Goal: Task Accomplishment & Management: Complete application form

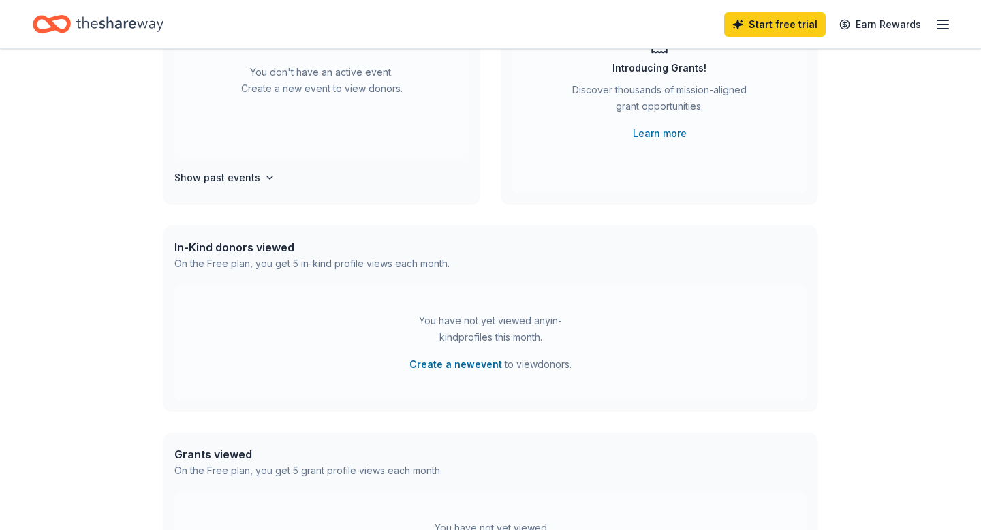
scroll to position [279, 0]
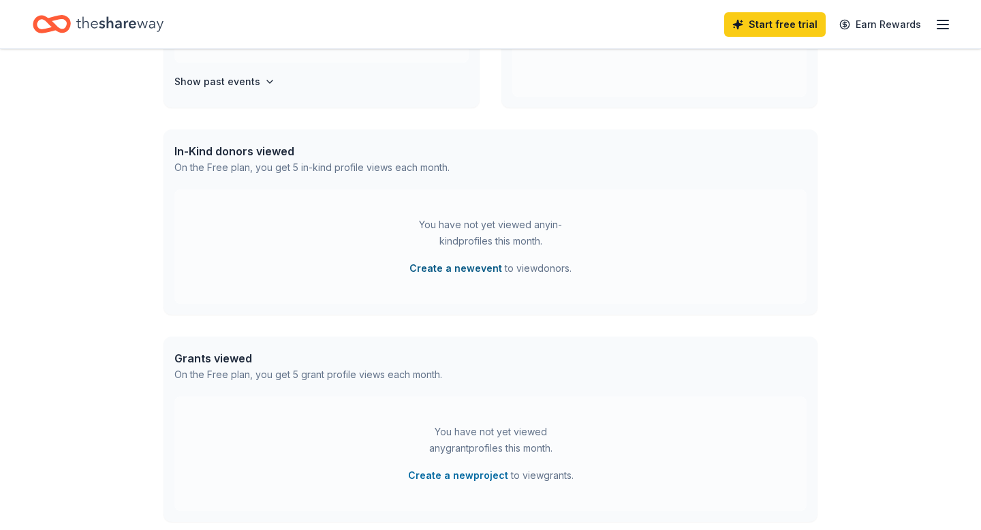
click at [458, 273] on button "Create a new event" at bounding box center [455, 268] width 93 height 16
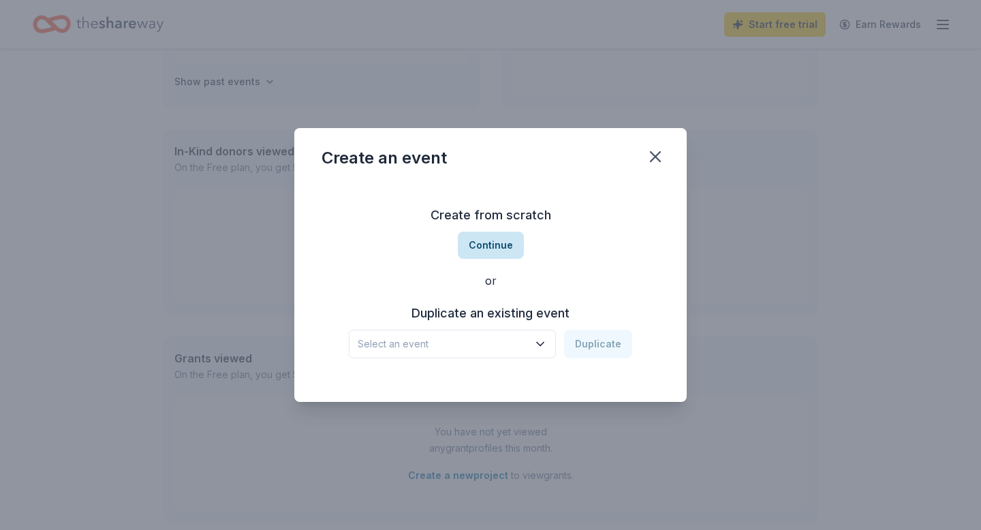
click at [508, 234] on button "Continue" at bounding box center [491, 245] width 66 height 27
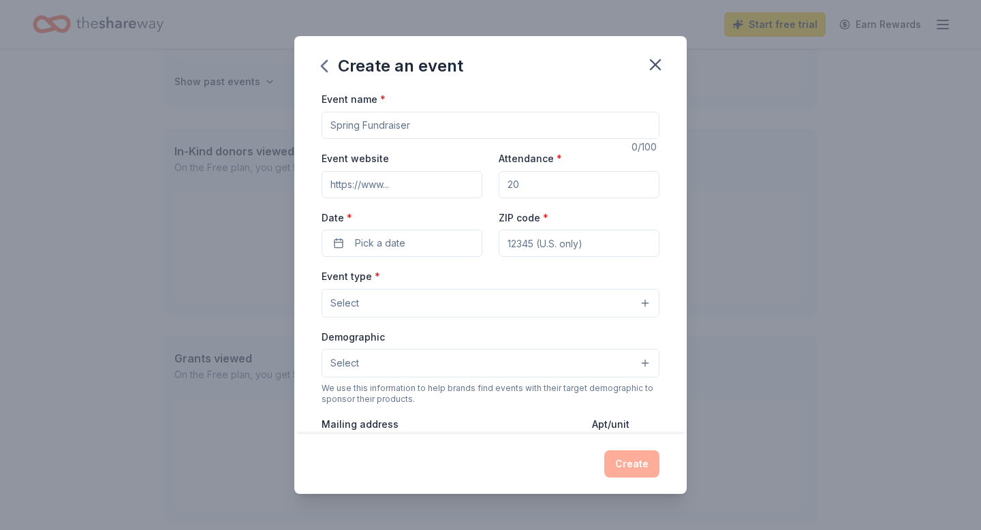
click at [603, 132] on input "Event name *" at bounding box center [491, 125] width 338 height 27
click at [650, 67] on icon "button" at bounding box center [655, 64] width 19 height 19
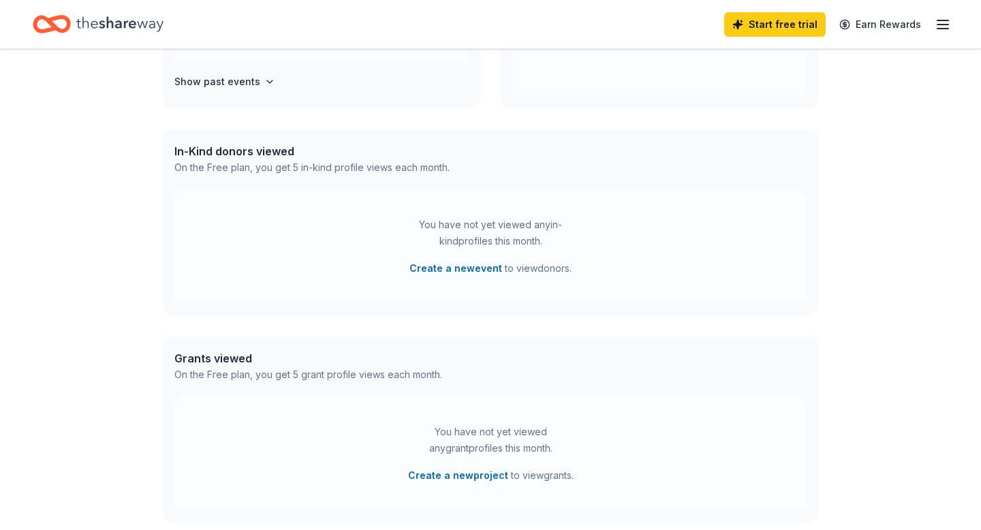
click at [361, 384] on div "Grants viewed On the Free plan, you get 5 grant profile views each month." at bounding box center [491, 367] width 654 height 60
click at [480, 269] on button "Create a new event" at bounding box center [455, 268] width 93 height 16
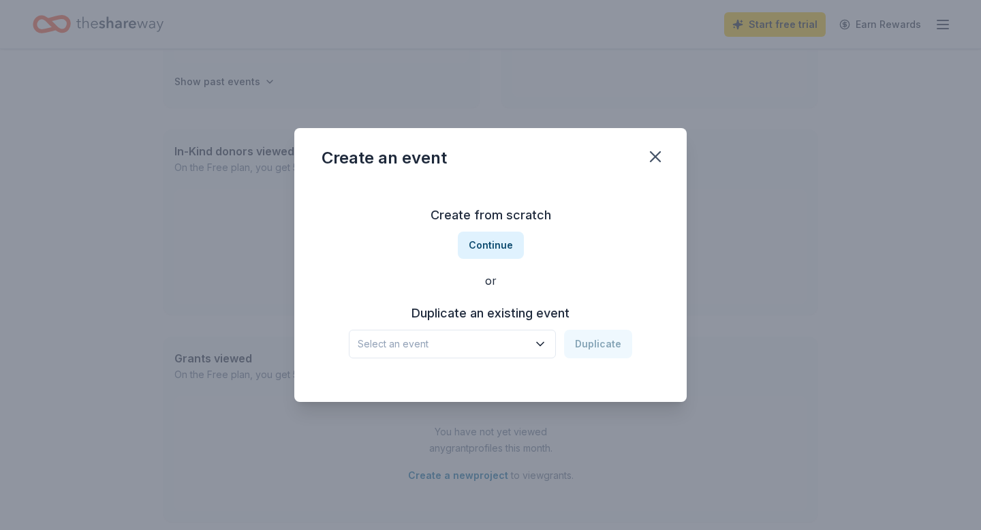
click at [527, 339] on span "Select an event" at bounding box center [443, 344] width 170 height 16
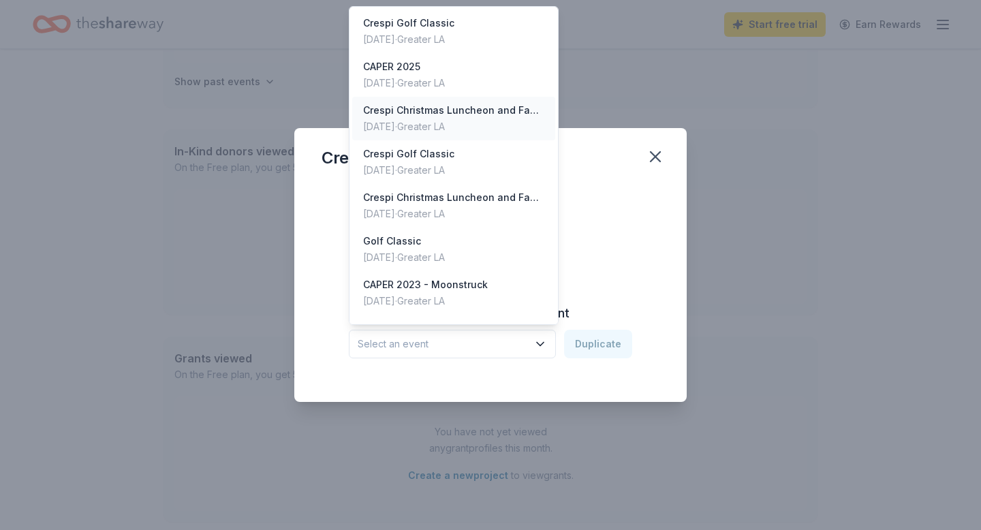
click at [521, 123] on div "Dec 08, 2024 · Greater LA" at bounding box center [453, 127] width 181 height 16
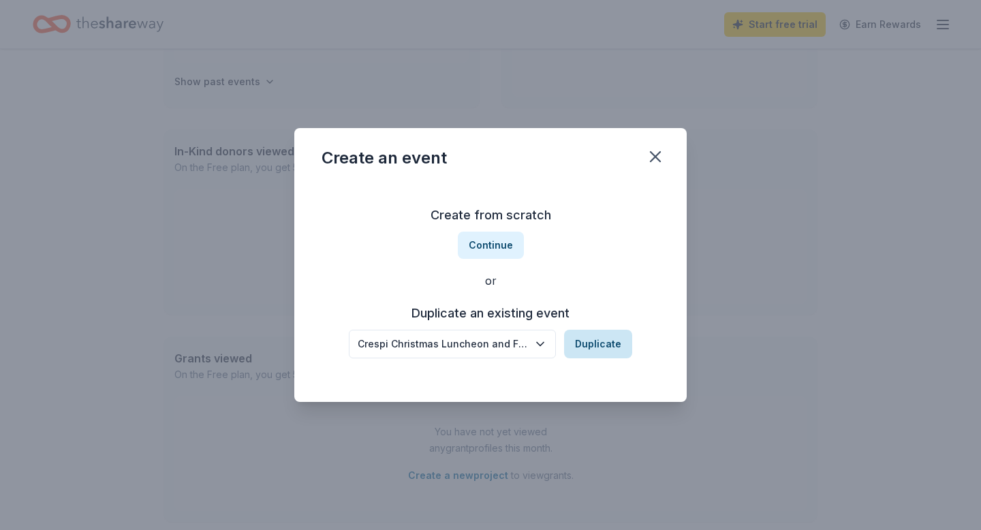
click at [596, 351] on button "Duplicate" at bounding box center [598, 344] width 68 height 29
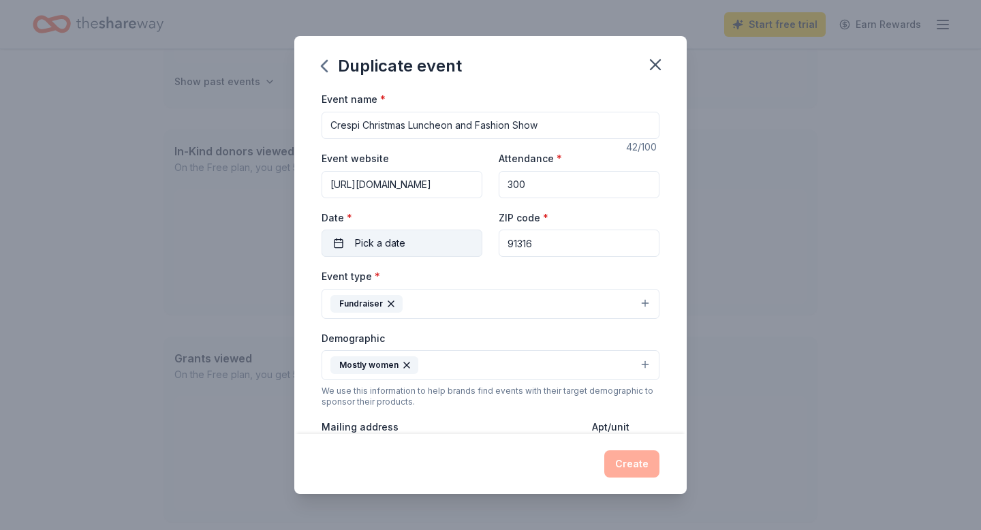
click at [444, 234] on button "Pick a date" at bounding box center [402, 243] width 161 height 27
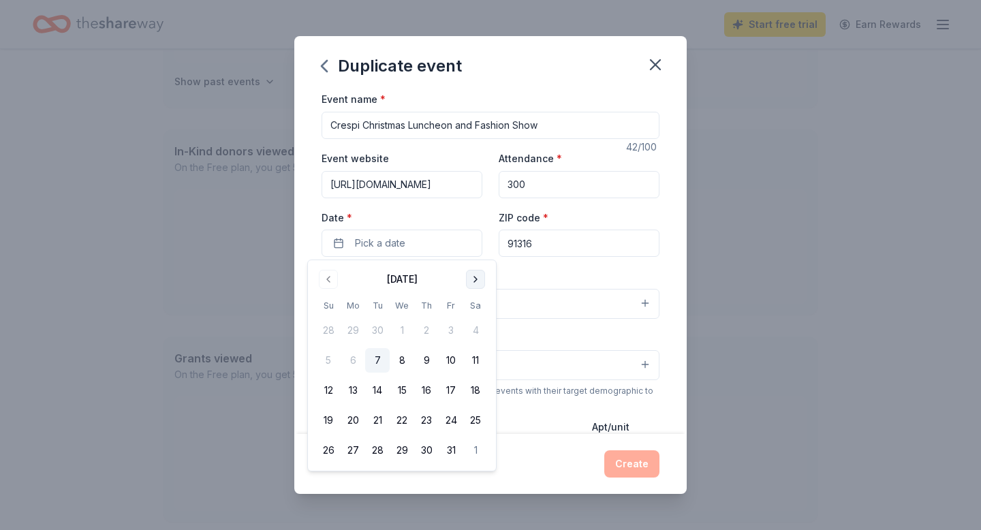
click at [483, 272] on button "Go to next month" at bounding box center [475, 279] width 19 height 19
click at [323, 363] on button "7" at bounding box center [328, 360] width 25 height 25
click at [631, 473] on button "Create" at bounding box center [631, 463] width 55 height 27
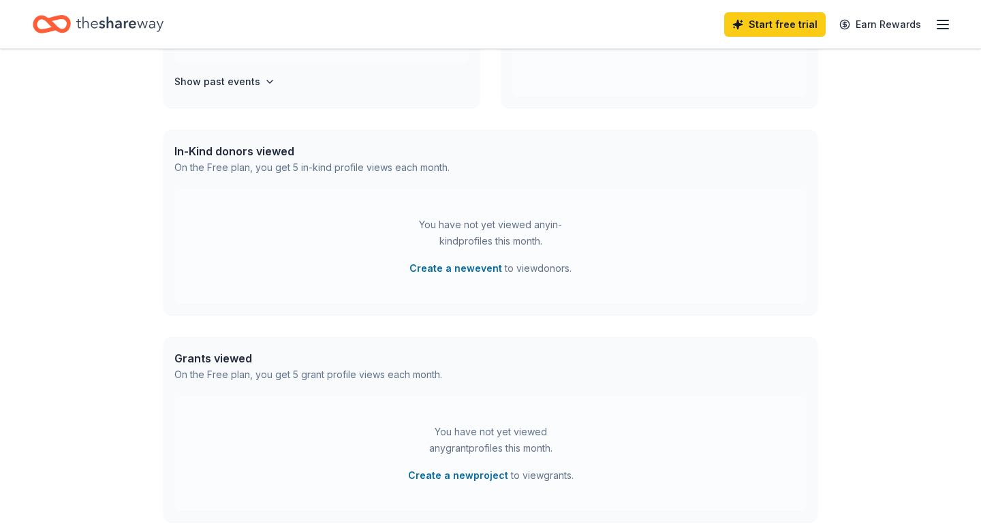
scroll to position [0, 0]
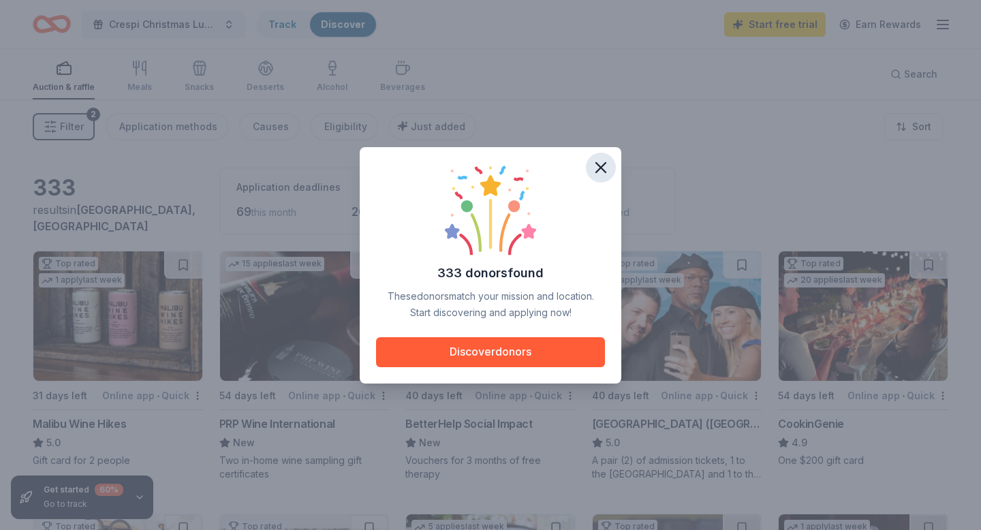
click at [602, 161] on icon "button" at bounding box center [600, 167] width 19 height 19
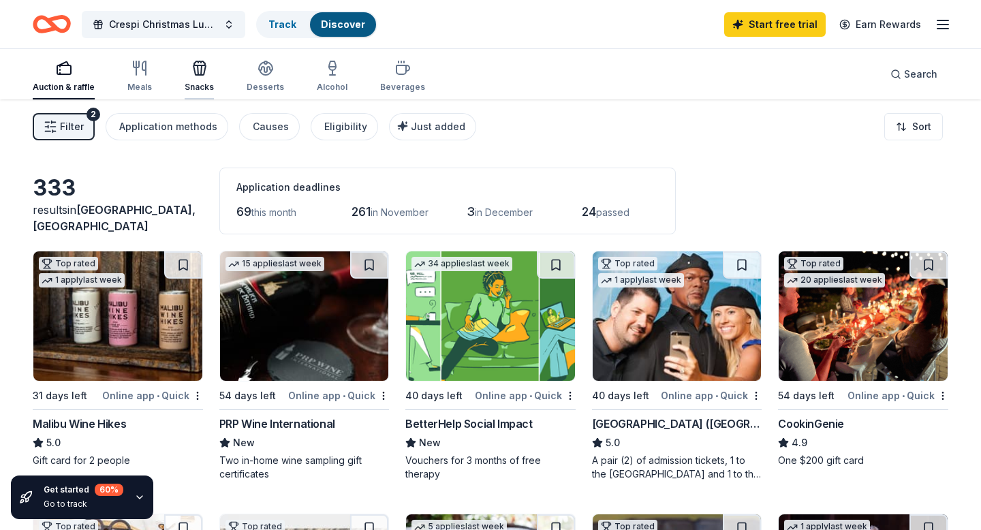
click at [185, 71] on div "button" at bounding box center [199, 68] width 29 height 16
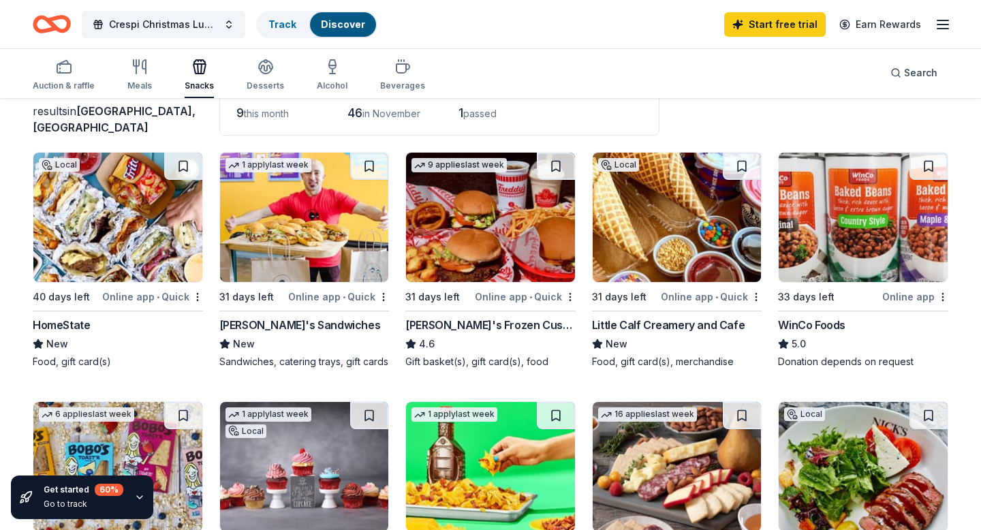
scroll to position [108, 0]
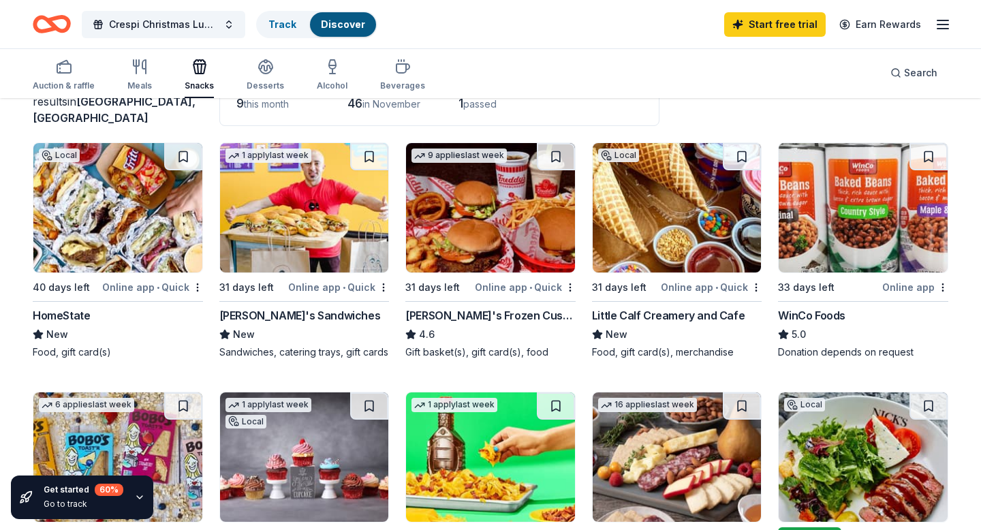
click at [124, 220] on img at bounding box center [117, 207] width 169 height 129
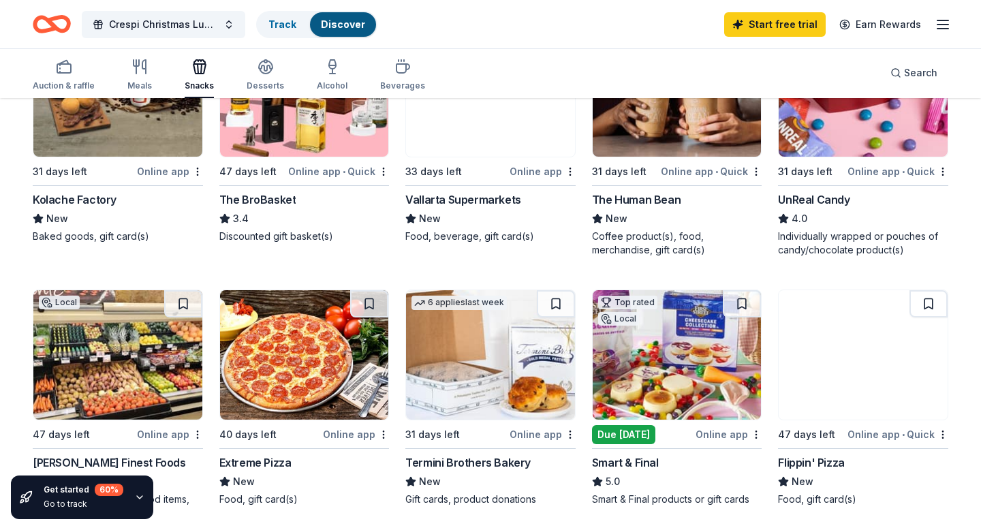
scroll to position [722, 0]
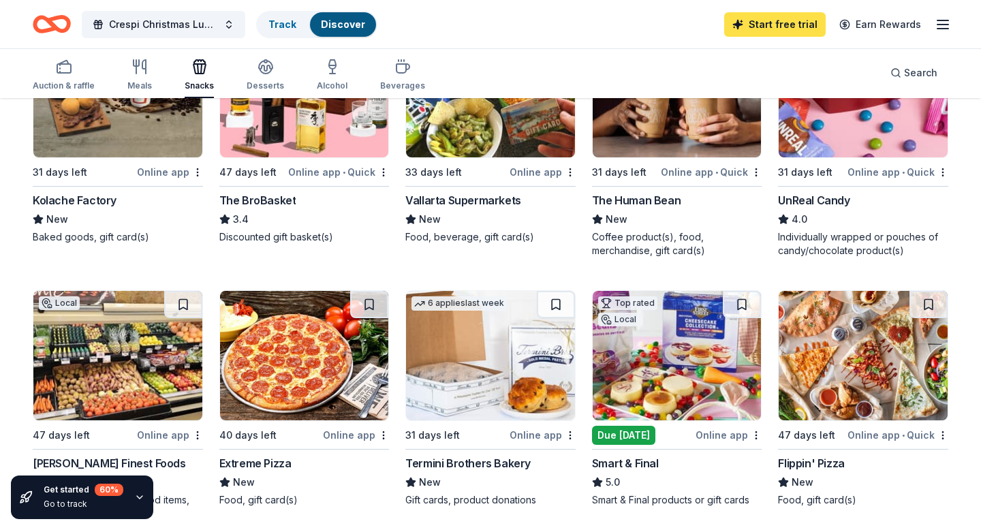
click at [792, 30] on link "Start free trial" at bounding box center [775, 24] width 102 height 25
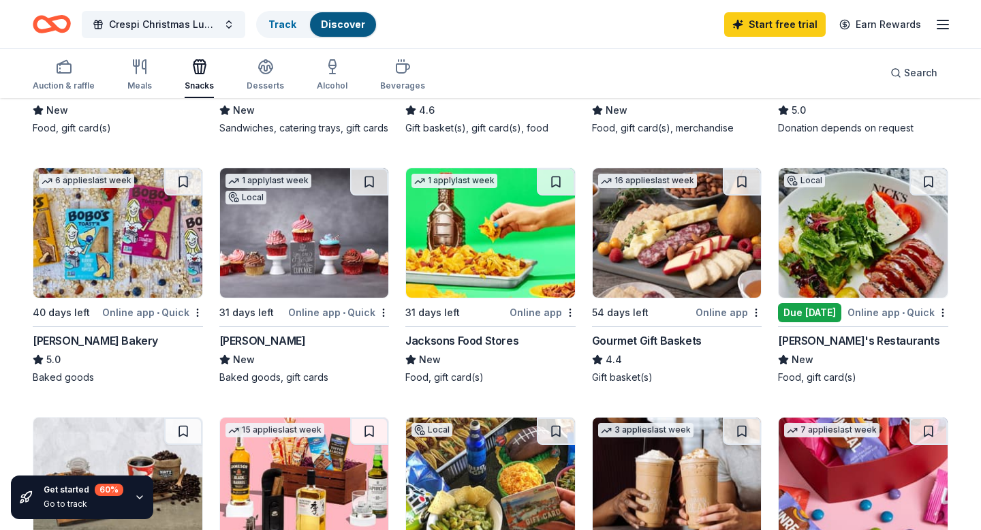
scroll to position [202, 0]
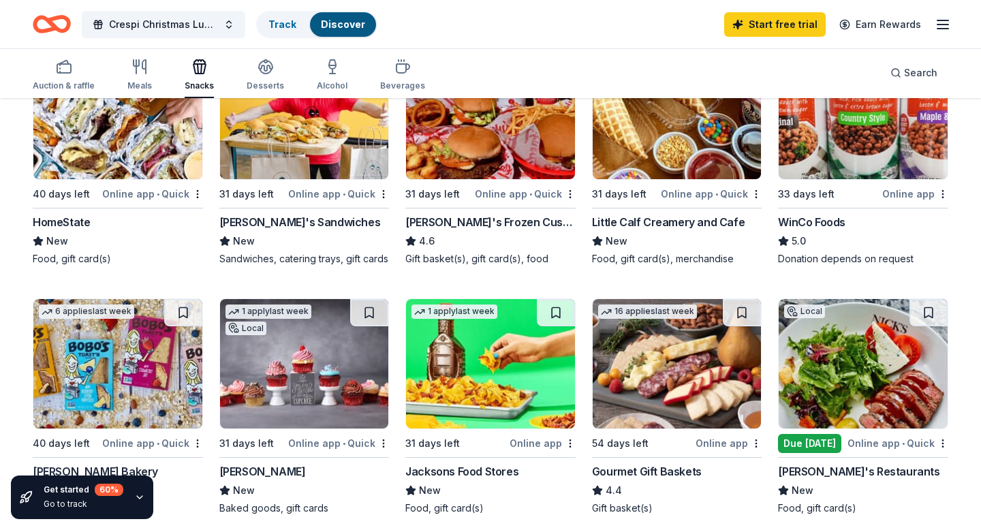
click at [290, 75] on div "Auction & raffle Meals Snacks Desserts Alcohol Beverages" at bounding box center [229, 75] width 392 height 45
click at [273, 74] on div "button" at bounding box center [265, 67] width 37 height 16
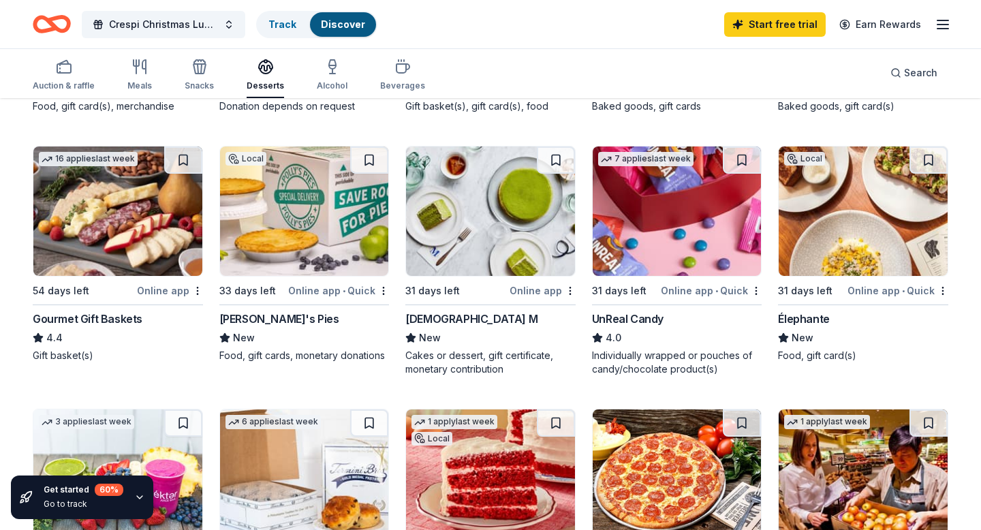
scroll to position [352, 0]
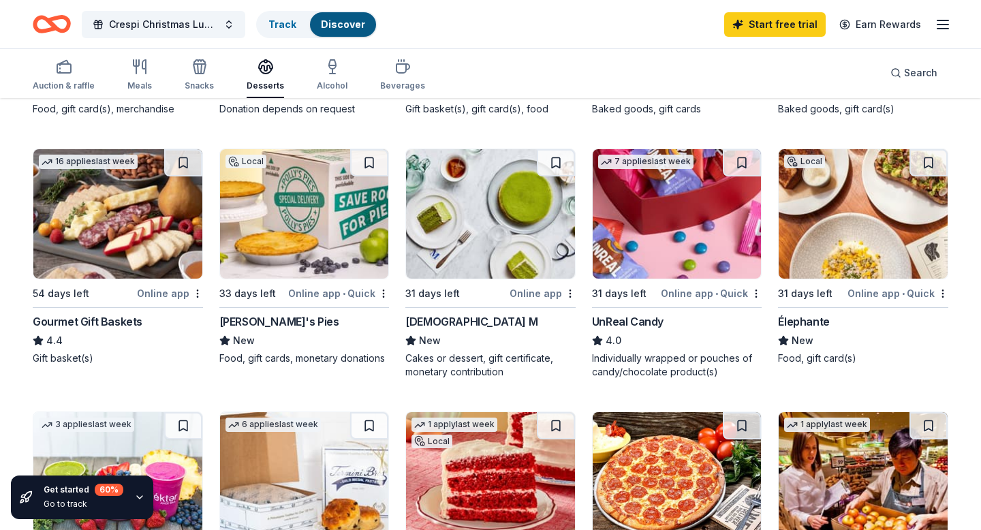
click at [816, 258] on img at bounding box center [863, 213] width 169 height 129
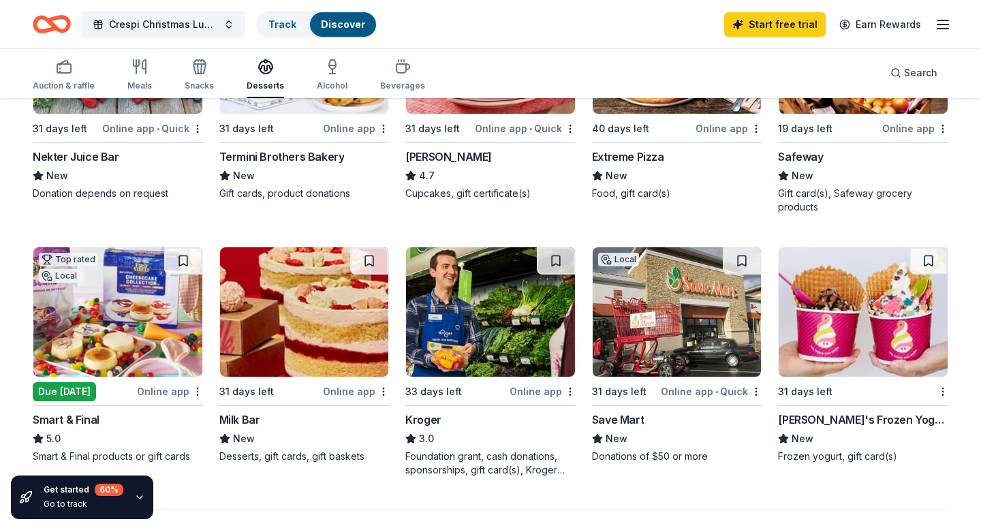
scroll to position [624, 0]
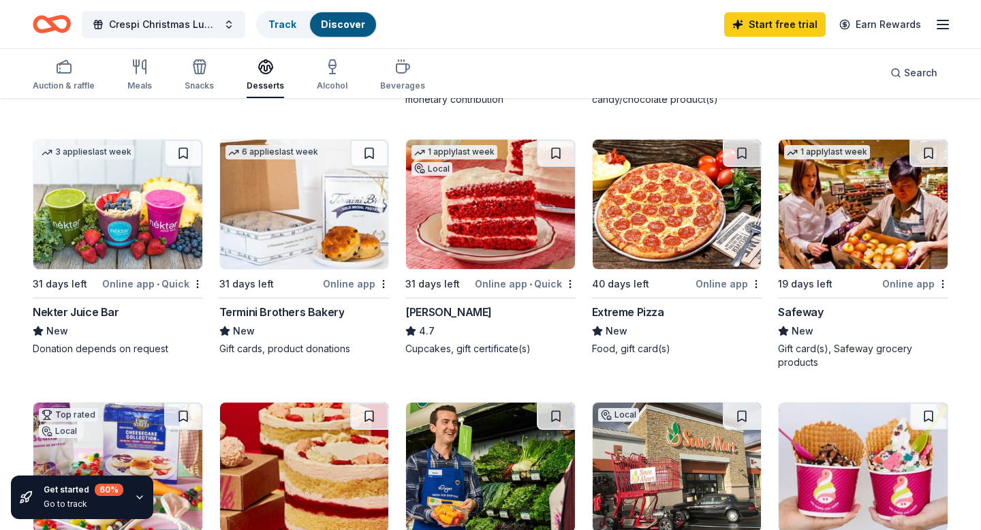
click at [882, 459] on img at bounding box center [863, 467] width 169 height 129
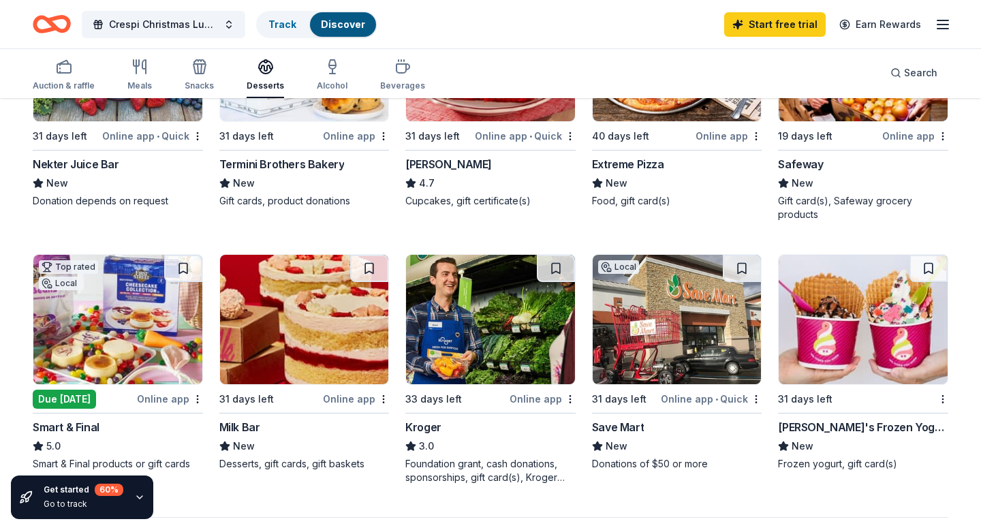
scroll to position [674, 0]
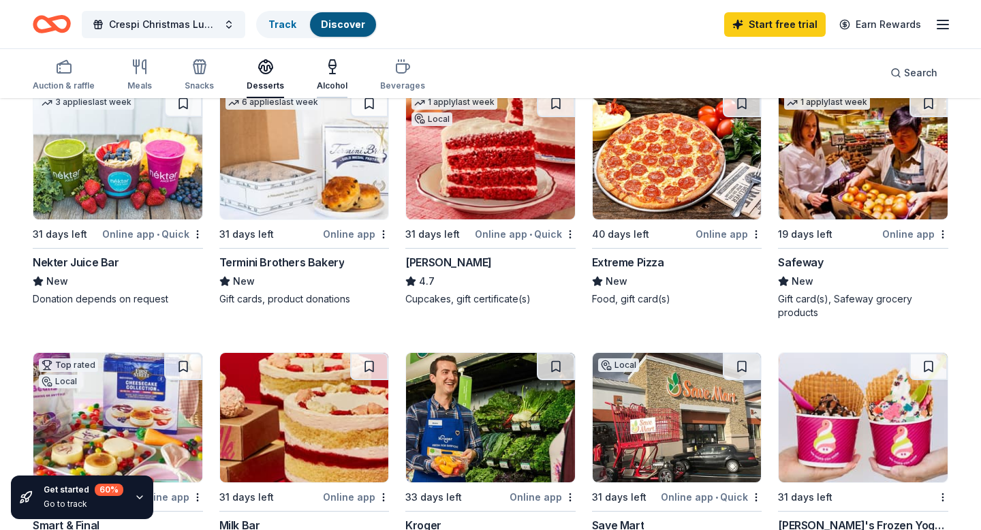
click at [340, 75] on div "Alcohol" at bounding box center [332, 75] width 31 height 33
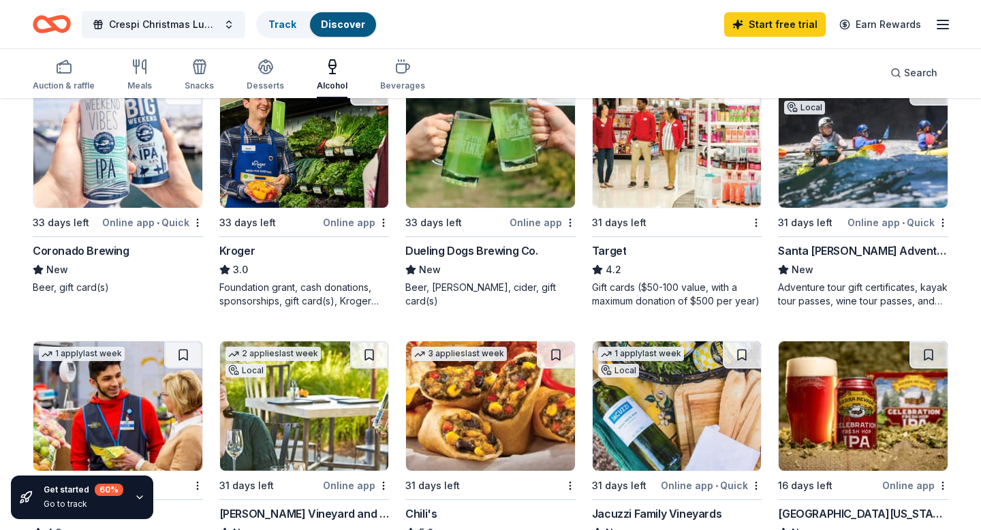
scroll to position [694, 0]
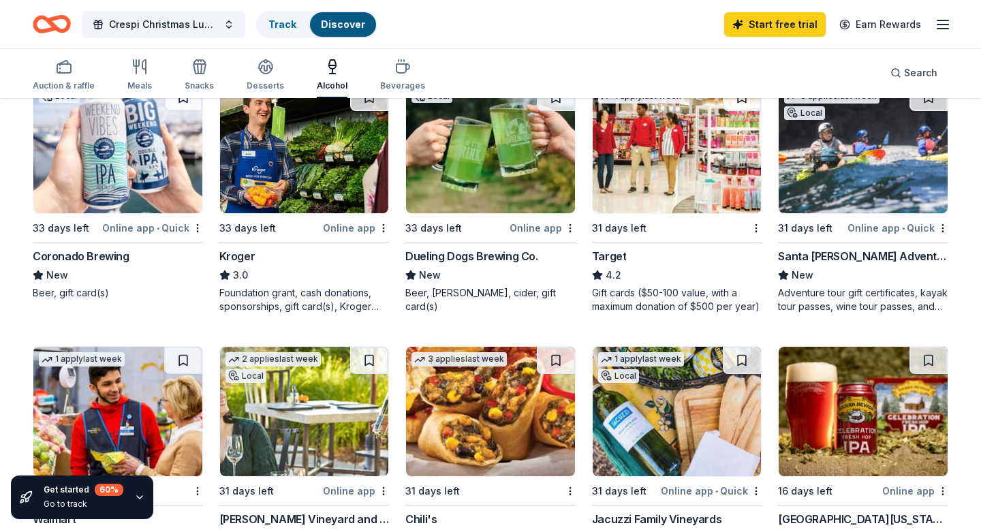
click at [108, 152] on img at bounding box center [117, 148] width 169 height 129
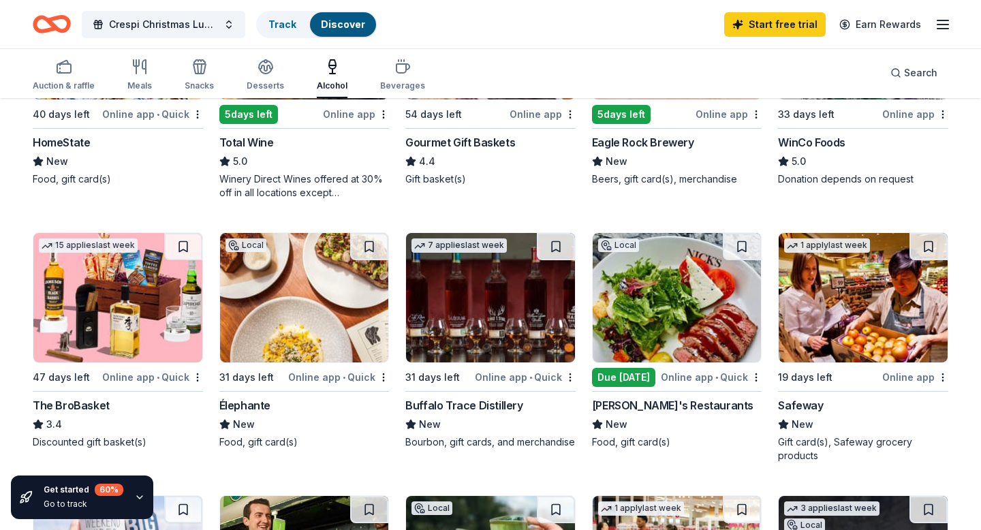
scroll to position [279, 0]
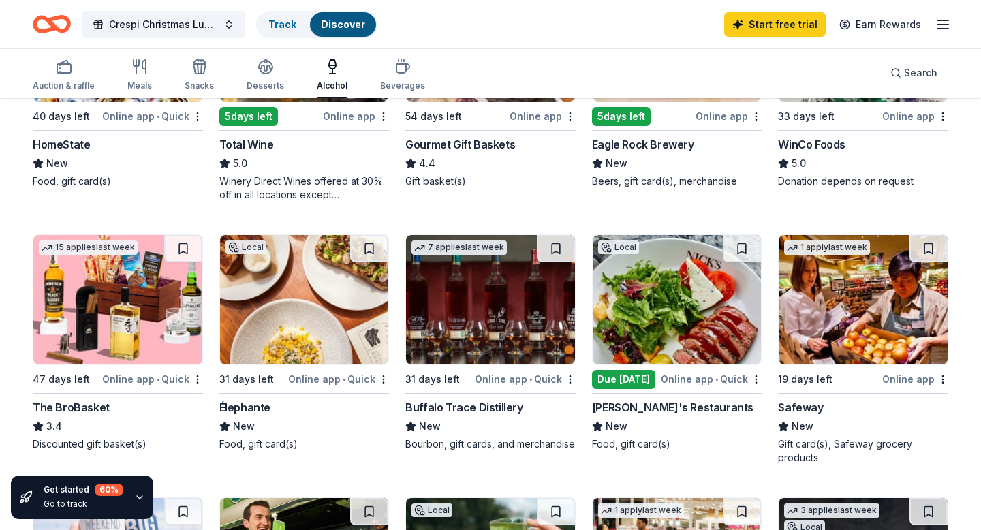
click at [645, 323] on img at bounding box center [677, 299] width 169 height 129
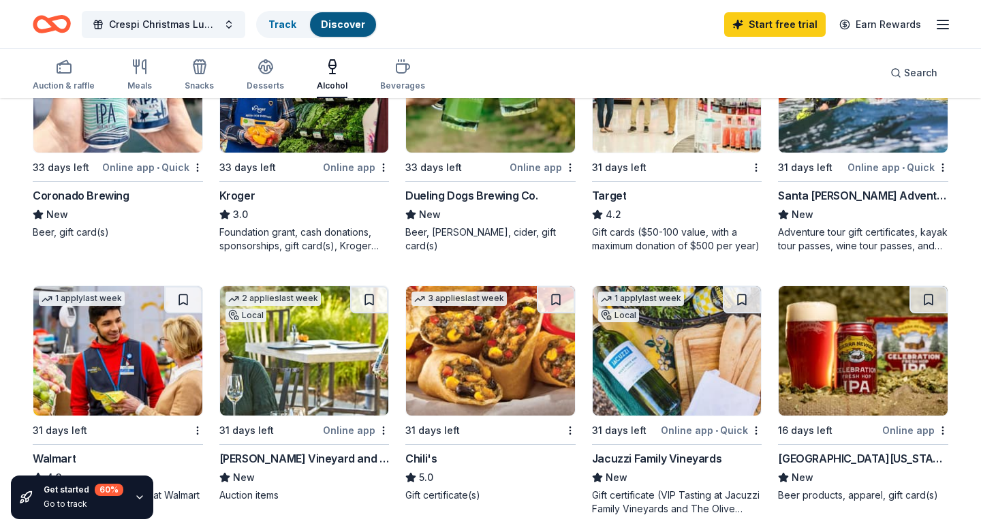
scroll to position [759, 0]
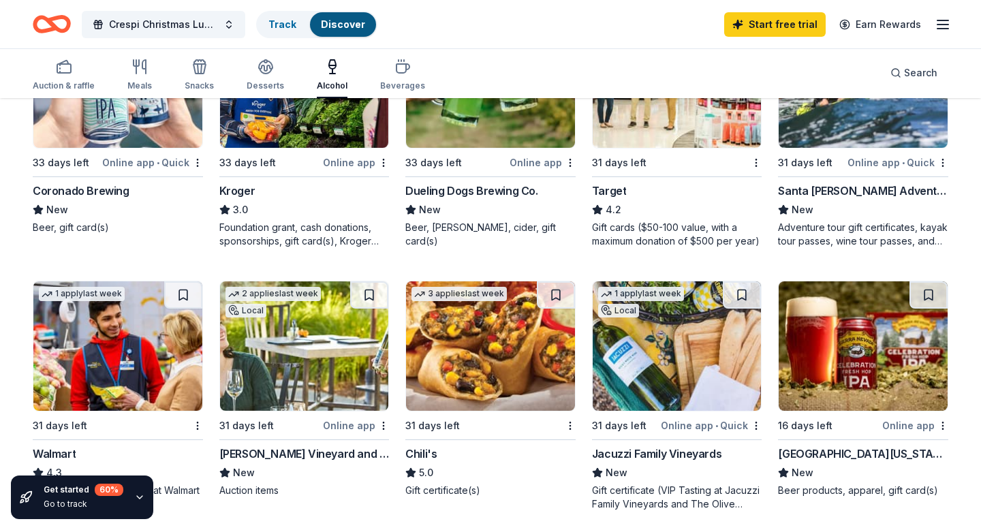
click at [533, 332] on img at bounding box center [490, 345] width 169 height 129
click at [397, 86] on div "Beverages" at bounding box center [402, 85] width 45 height 11
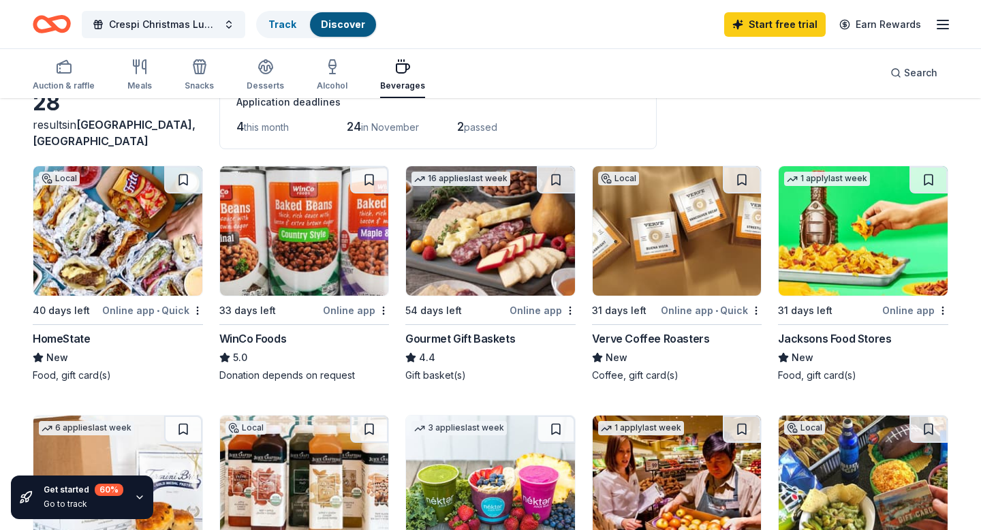
scroll to position [87, 0]
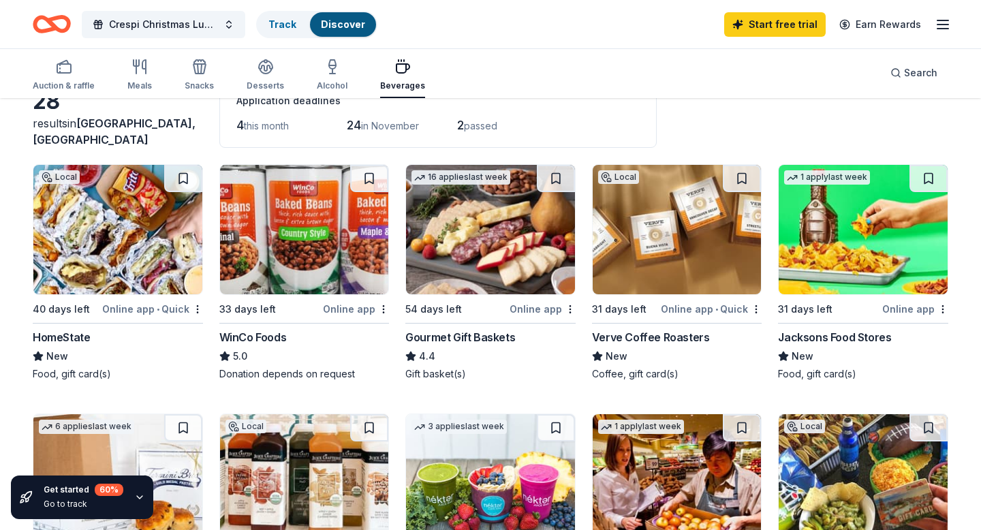
click at [668, 253] on img at bounding box center [677, 229] width 169 height 129
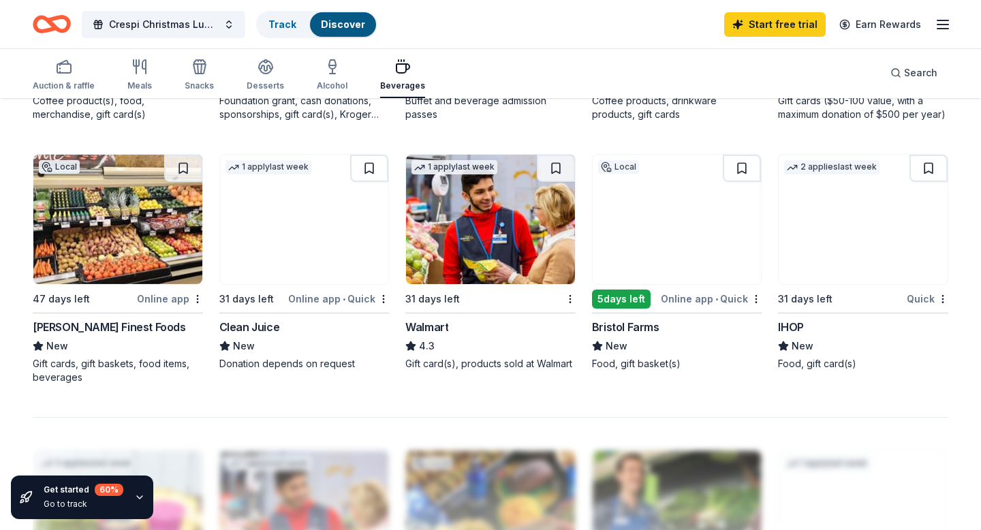
scroll to position [868, 0]
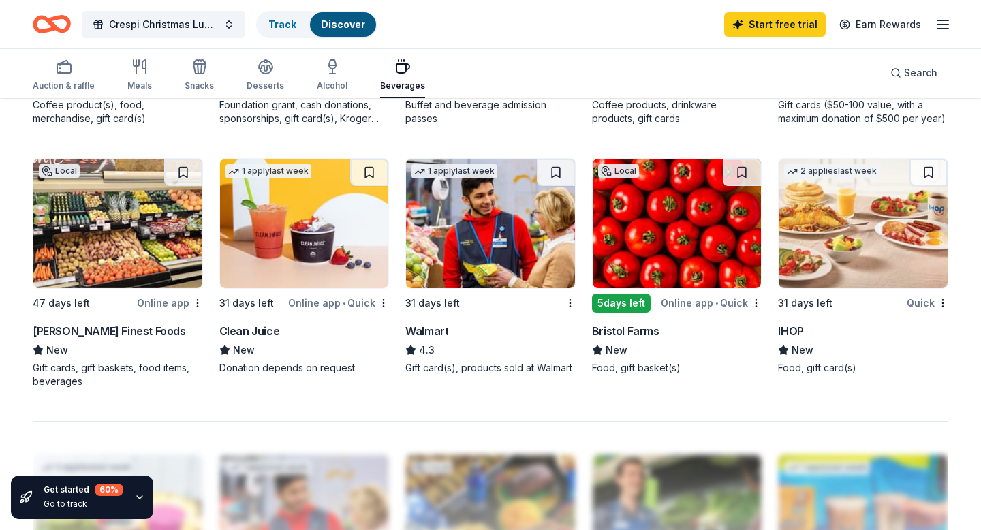
click at [626, 254] on img at bounding box center [677, 223] width 169 height 129
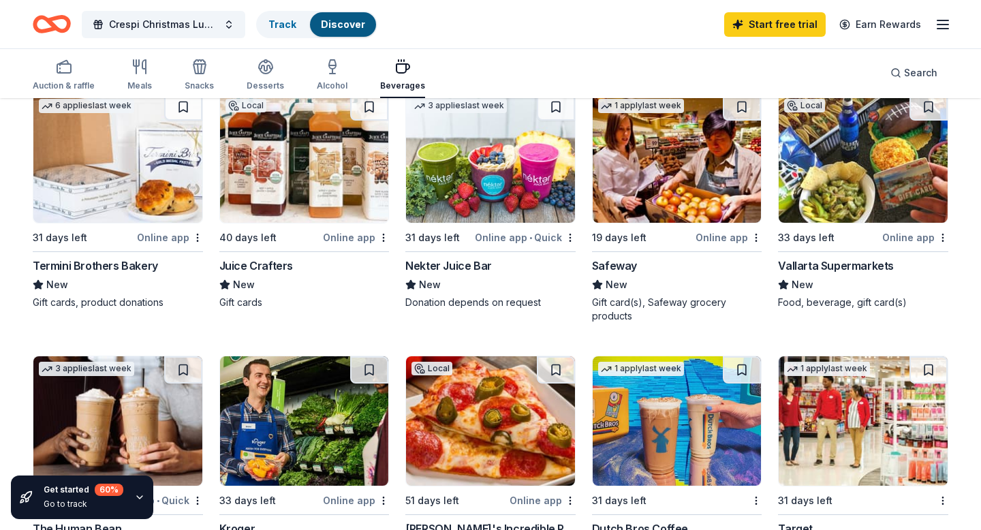
scroll to position [409, 0]
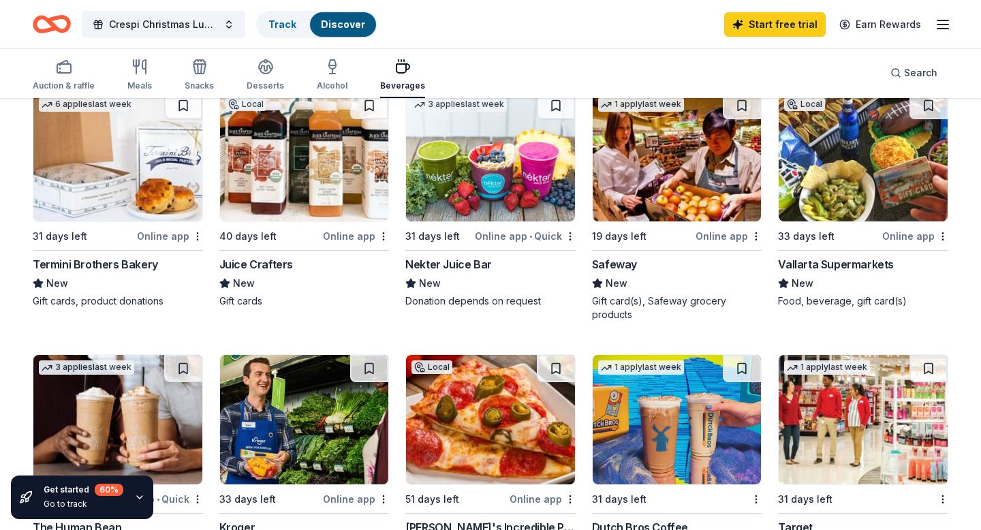
click at [258, 164] on img at bounding box center [304, 156] width 169 height 129
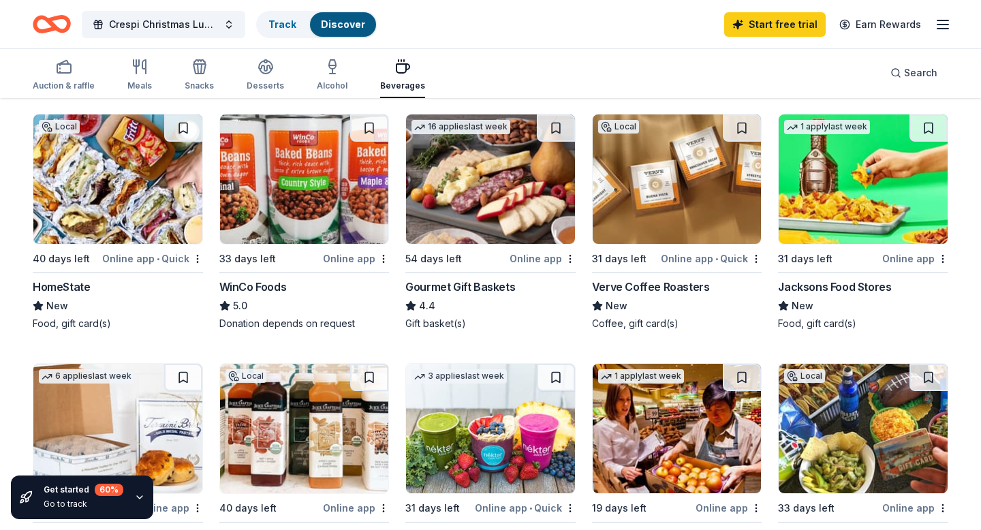
scroll to position [0, 0]
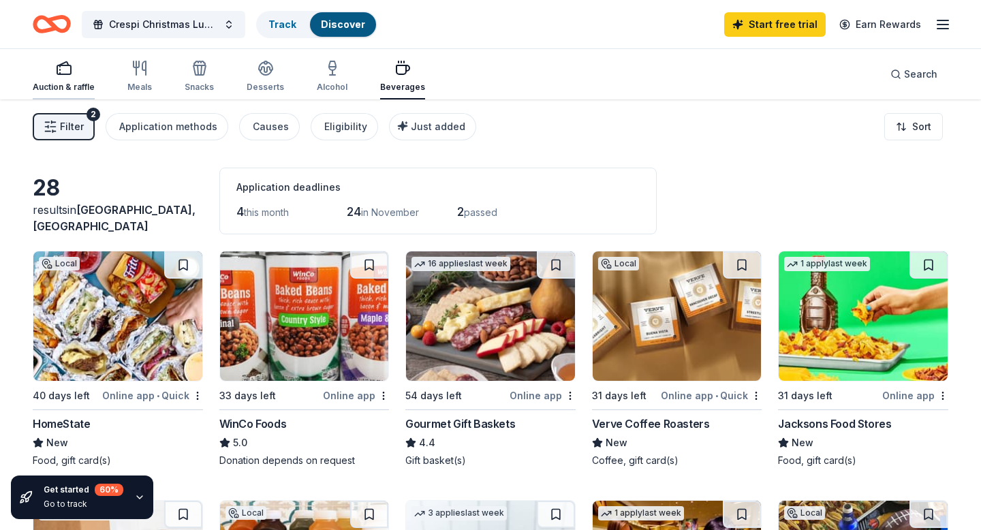
click at [37, 72] on div "button" at bounding box center [64, 68] width 62 height 16
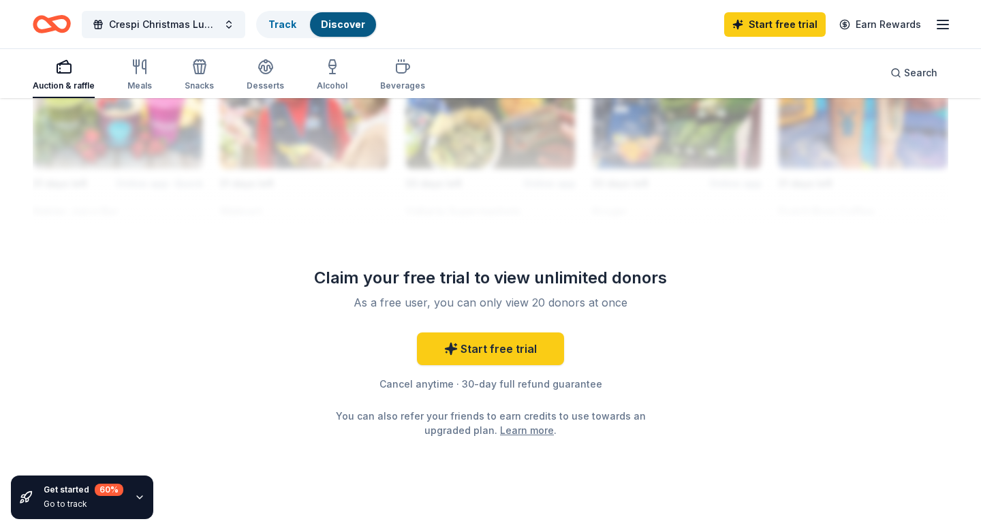
scroll to position [1305, 0]
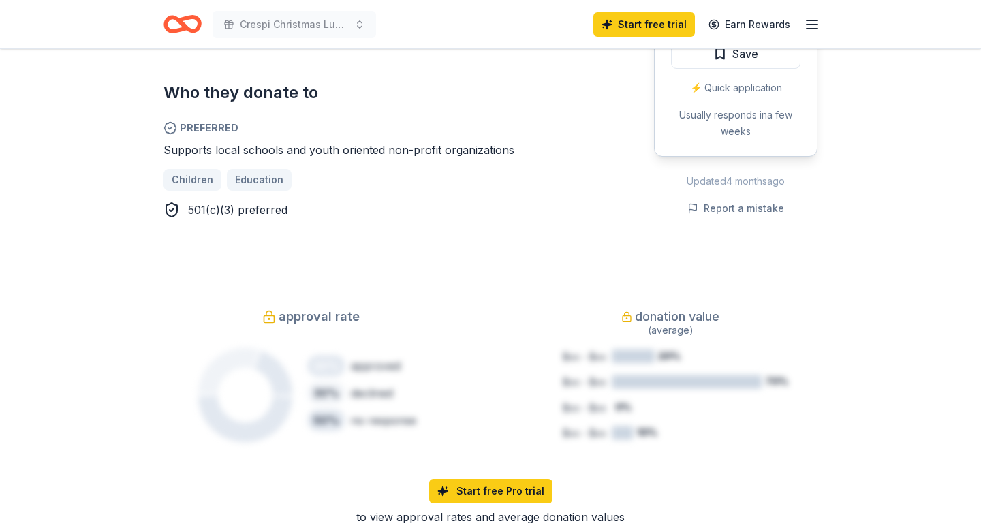
scroll to position [393, 0]
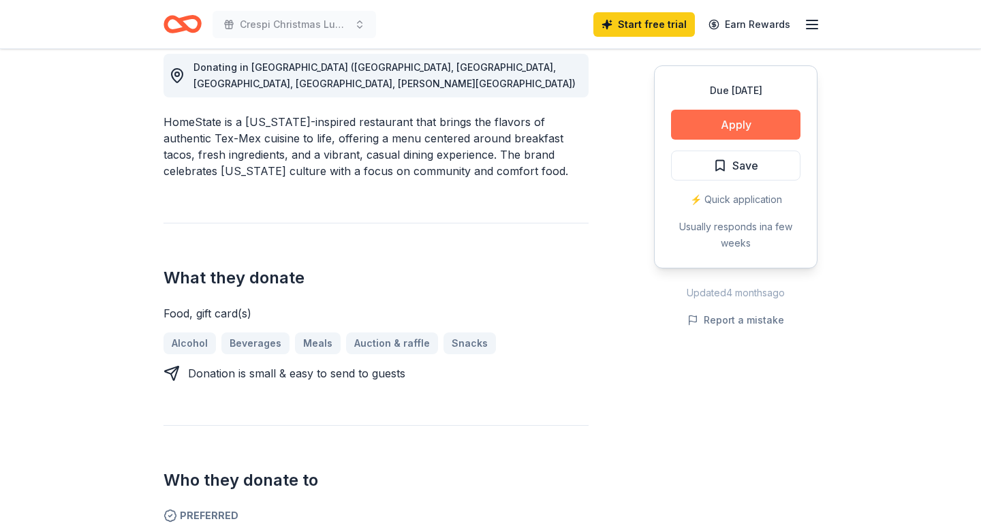
click at [734, 119] on button "Apply" at bounding box center [735, 125] width 129 height 30
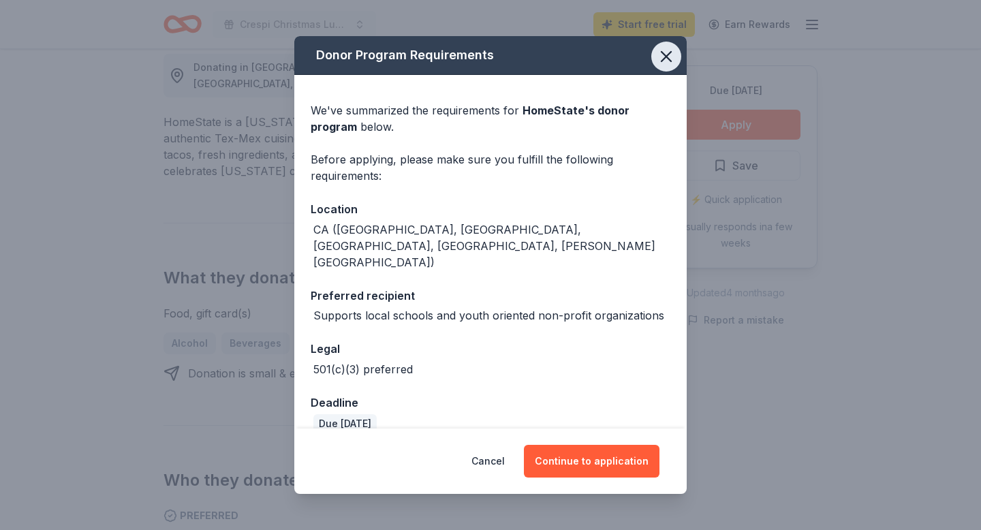
click at [669, 59] on icon "button" at bounding box center [667, 57] width 10 height 10
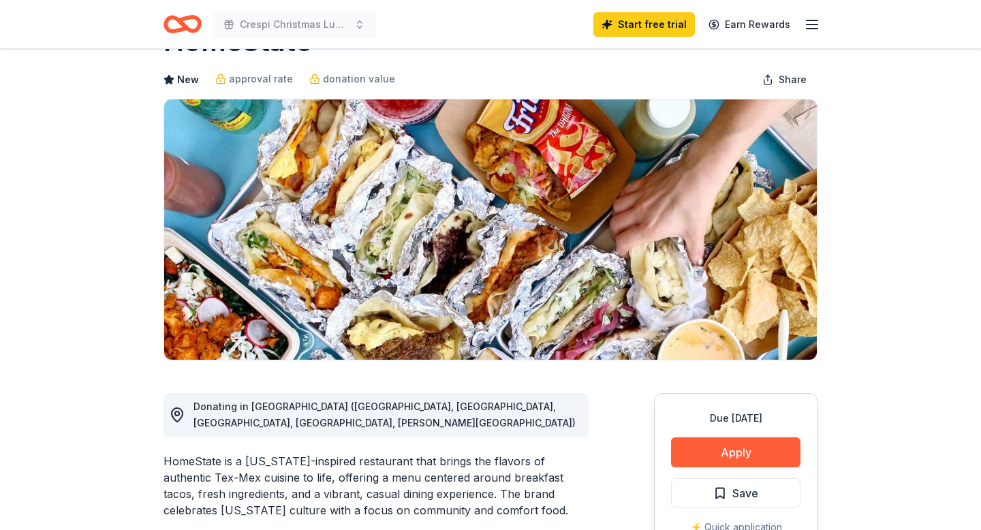
scroll to position [0, 0]
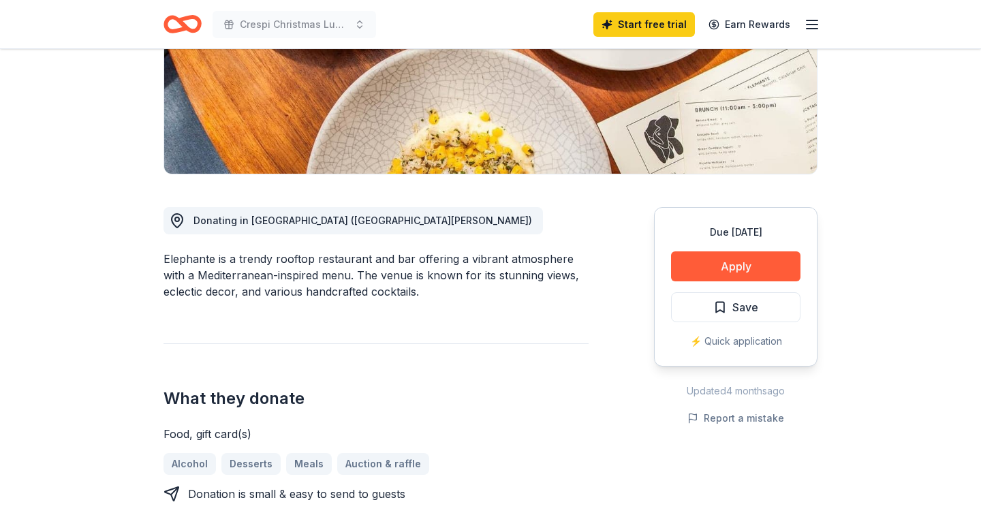
scroll to position [241, 0]
click at [744, 265] on button "Apply" at bounding box center [735, 266] width 129 height 30
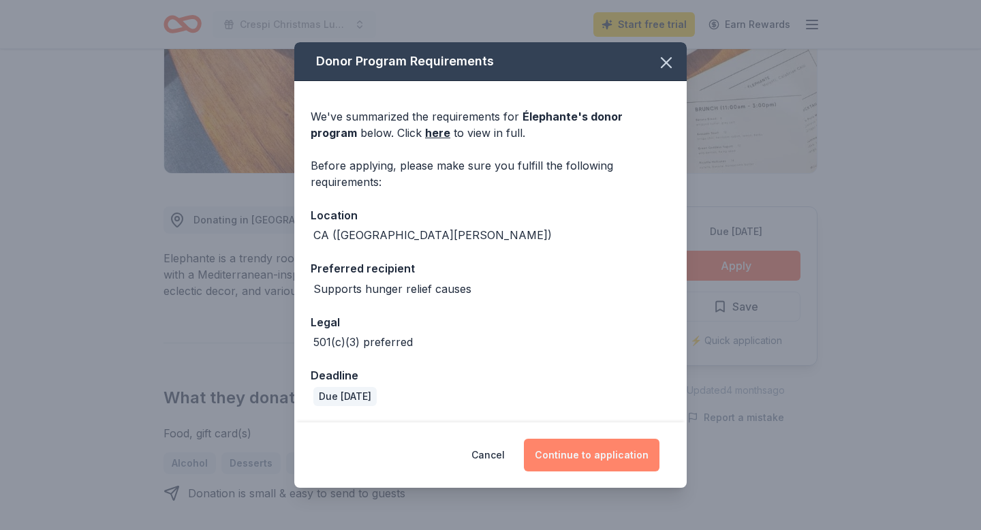
click at [567, 453] on button "Continue to application" at bounding box center [592, 455] width 136 height 33
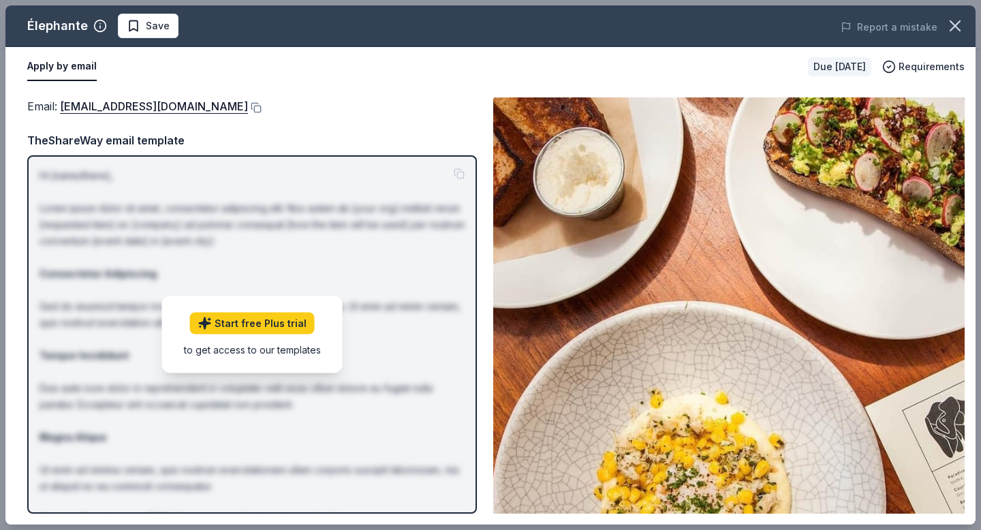
click at [615, 302] on img at bounding box center [728, 305] width 471 height 416
click at [278, 321] on link "Start free Plus trial" at bounding box center [252, 323] width 125 height 22
click at [553, 232] on img at bounding box center [728, 305] width 471 height 416
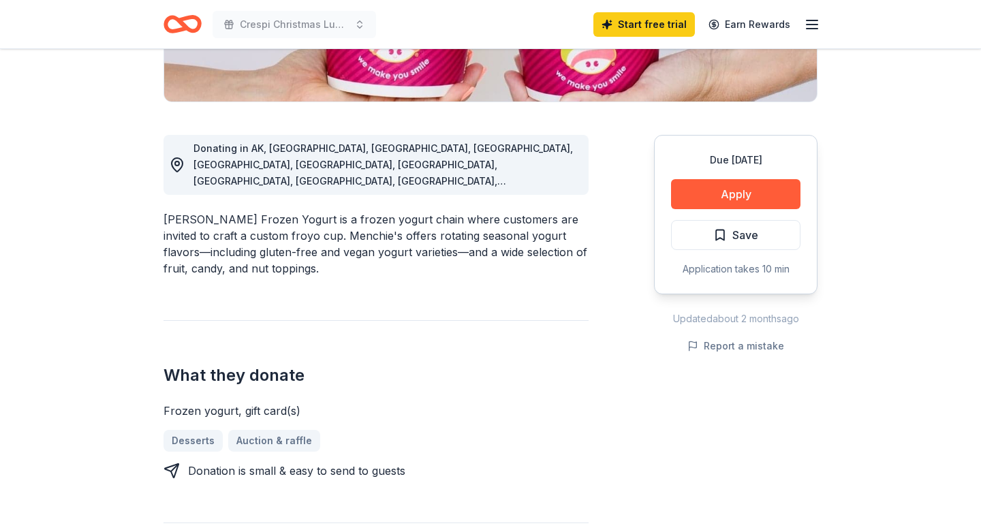
scroll to position [399, 0]
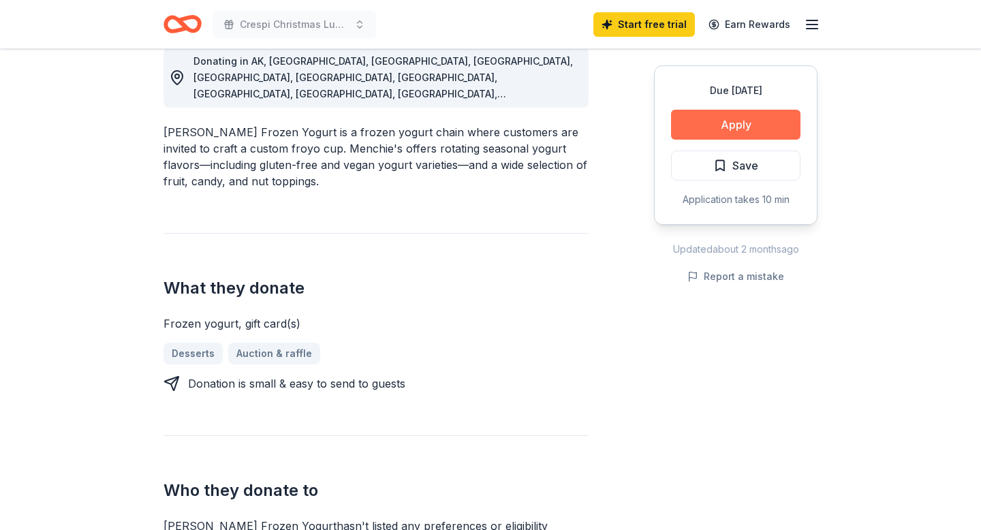
click at [747, 125] on button "Apply" at bounding box center [735, 125] width 129 height 30
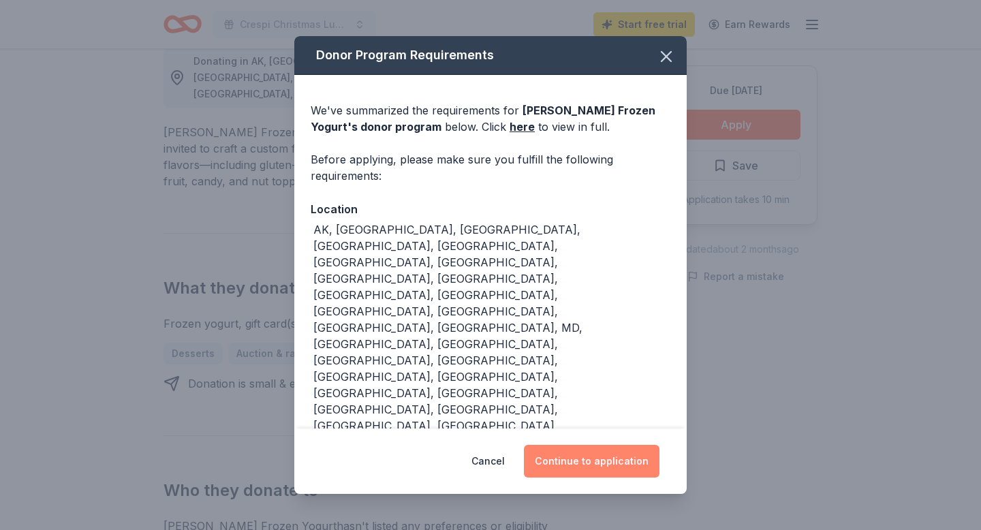
click at [556, 445] on button "Continue to application" at bounding box center [592, 461] width 136 height 33
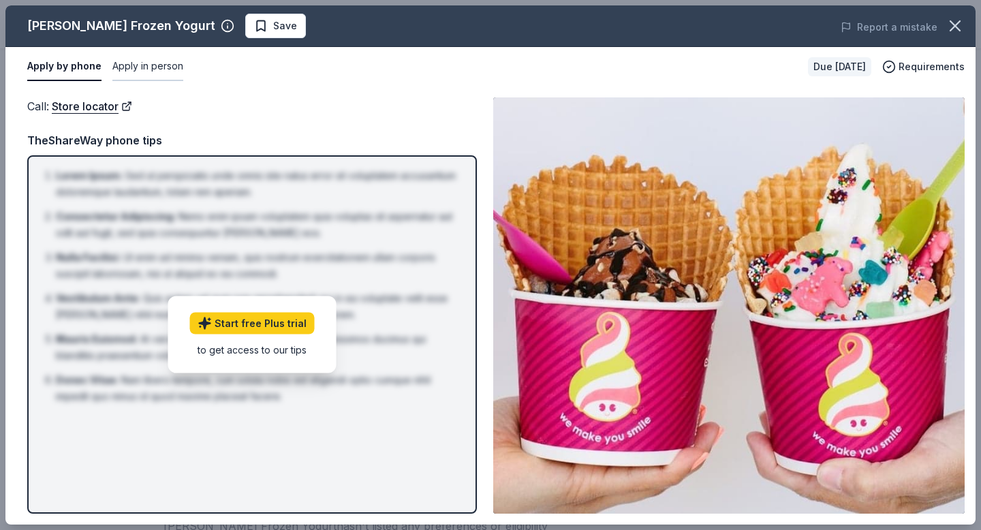
click at [170, 65] on button "Apply in person" at bounding box center [147, 66] width 71 height 29
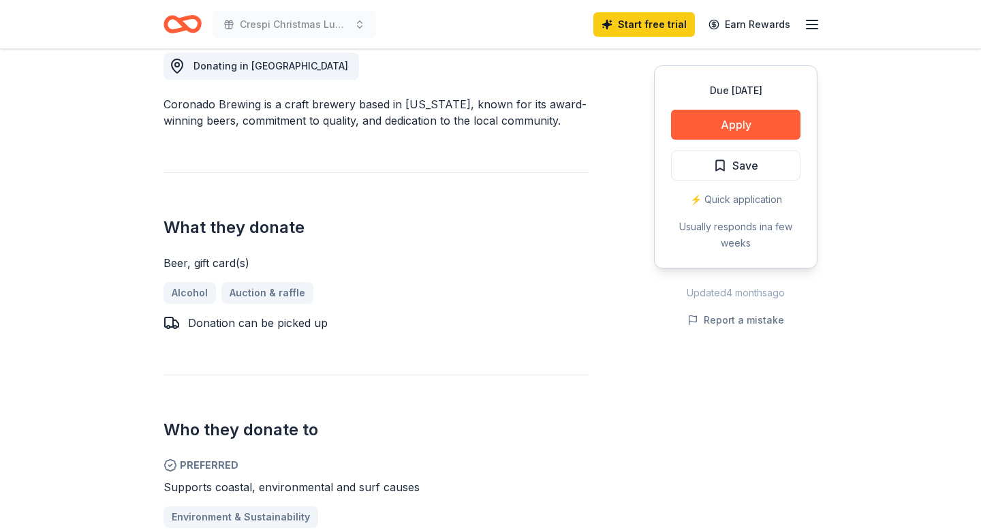
scroll to position [380, 0]
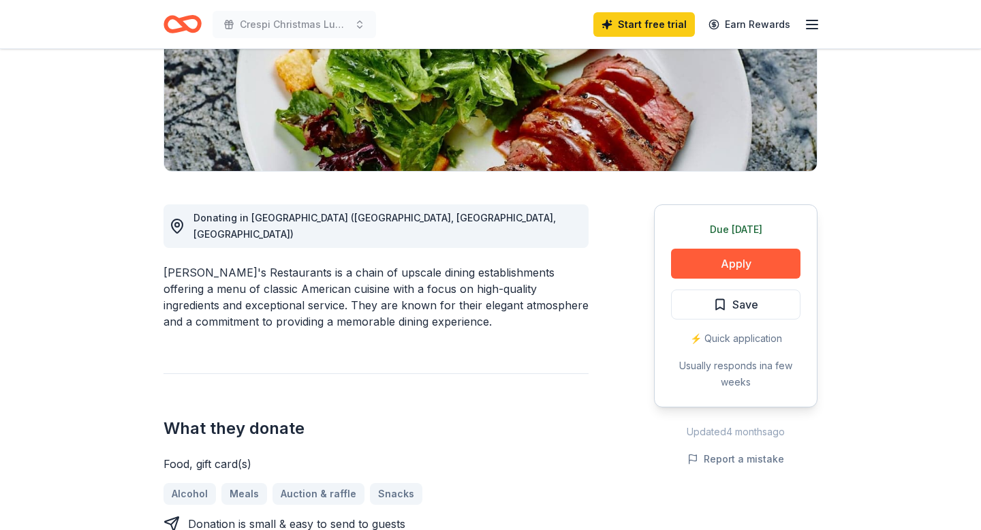
scroll to position [221, 0]
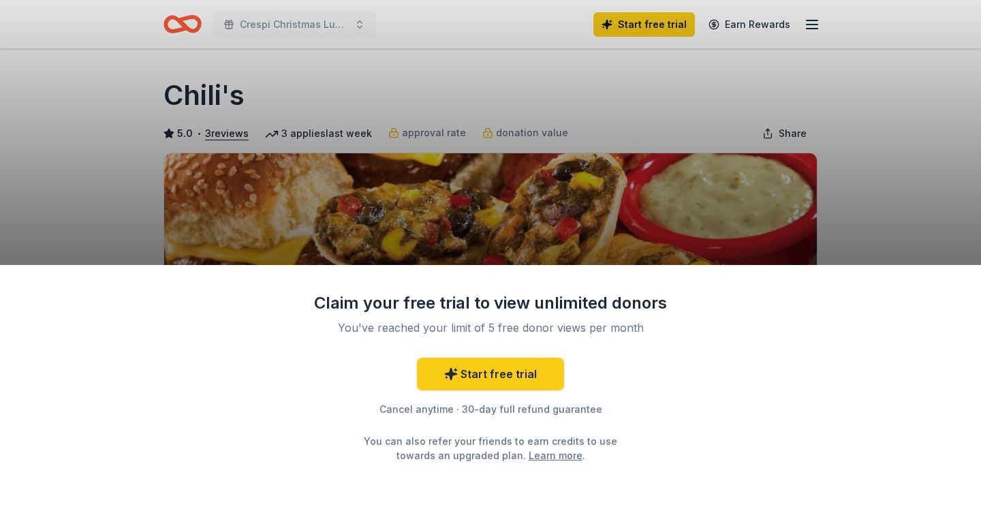
scroll to position [129, 0]
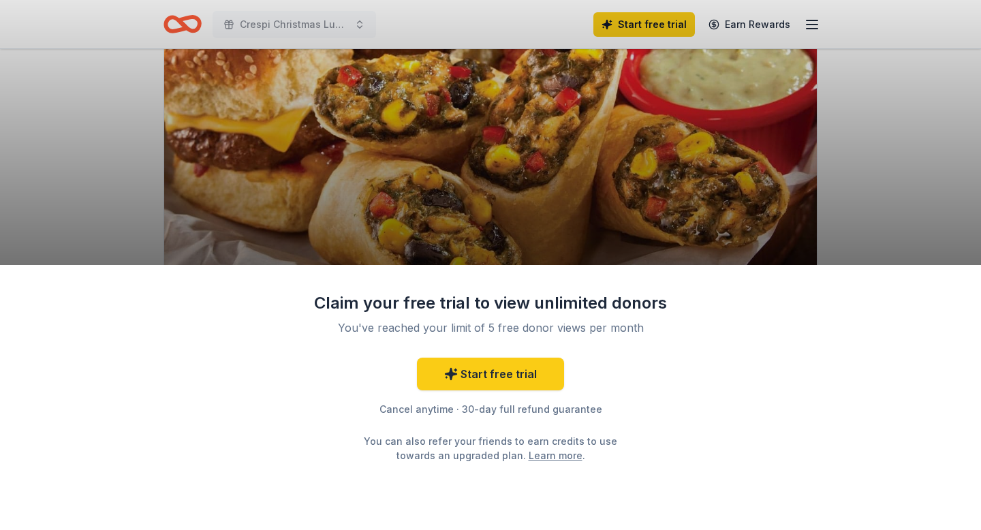
click at [356, 208] on div "Claim your free trial to view unlimited donors You've reached your limit of 5 f…" at bounding box center [490, 265] width 981 height 530
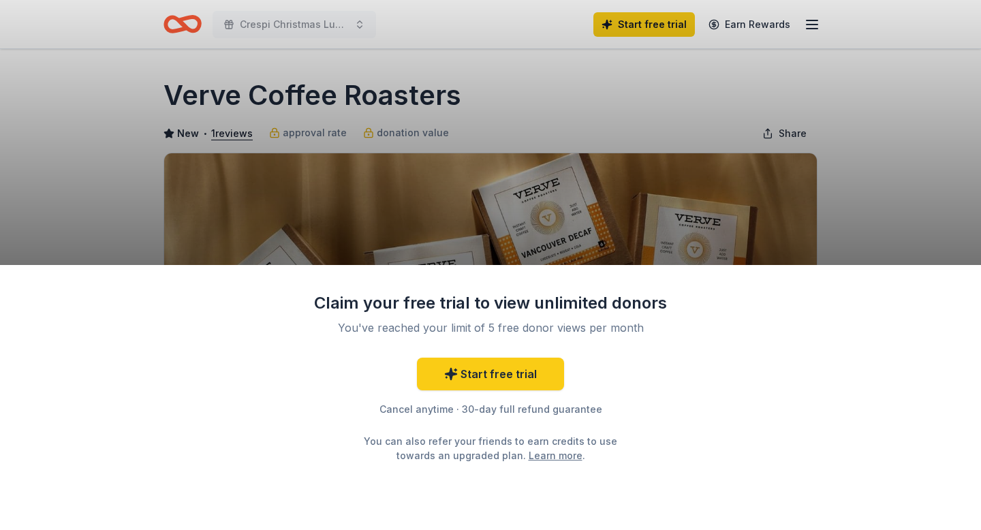
click at [778, 267] on div "Claim your free trial to view unlimited donors You've reached your limit of 5 f…" at bounding box center [490, 397] width 981 height 265
click at [777, 210] on div "Claim your free trial to view unlimited donors You've reached your limit of 5 f…" at bounding box center [490, 265] width 981 height 530
click at [222, 146] on div "Claim your free trial to view unlimited donors You've reached your limit of 5 f…" at bounding box center [490, 265] width 981 height 530
click at [222, 144] on div "Claim your free trial to view unlimited donors You've reached your limit of 5 f…" at bounding box center [490, 265] width 981 height 530
click at [222, 136] on div "Claim your free trial to view unlimited donors You've reached your limit of 5 f…" at bounding box center [490, 265] width 981 height 530
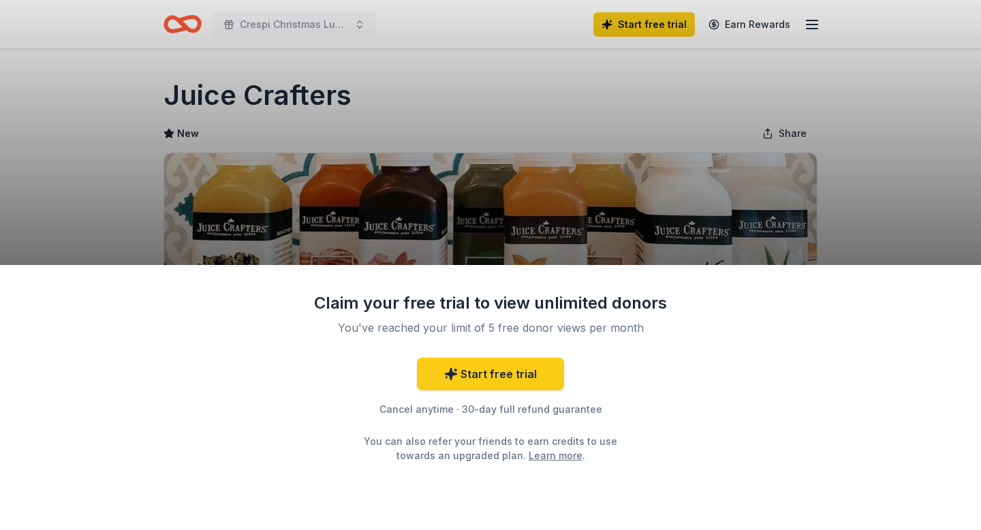
scroll to position [5, 0]
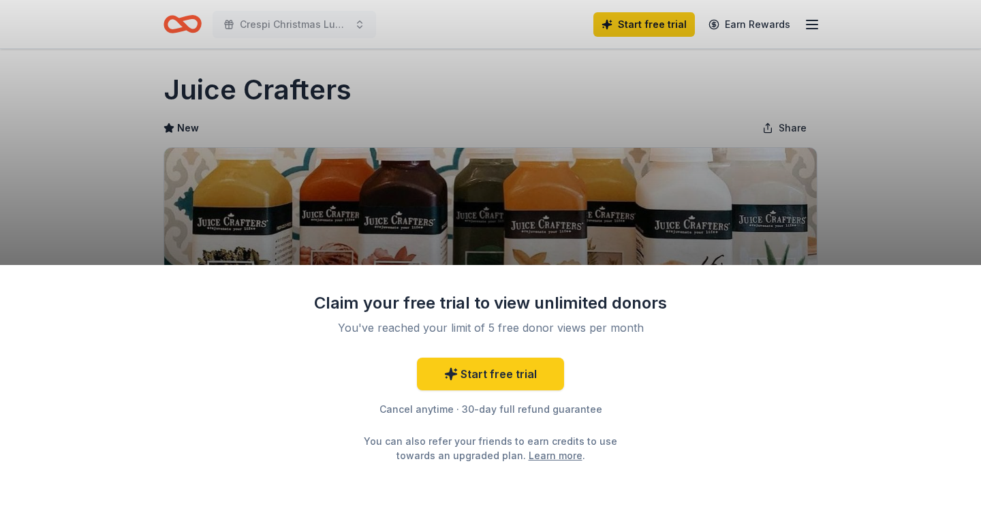
click at [501, 129] on div "Claim your free trial to view unlimited donors You've reached your limit of 5 f…" at bounding box center [490, 265] width 981 height 530
